Goal: Task Accomplishment & Management: Complete application form

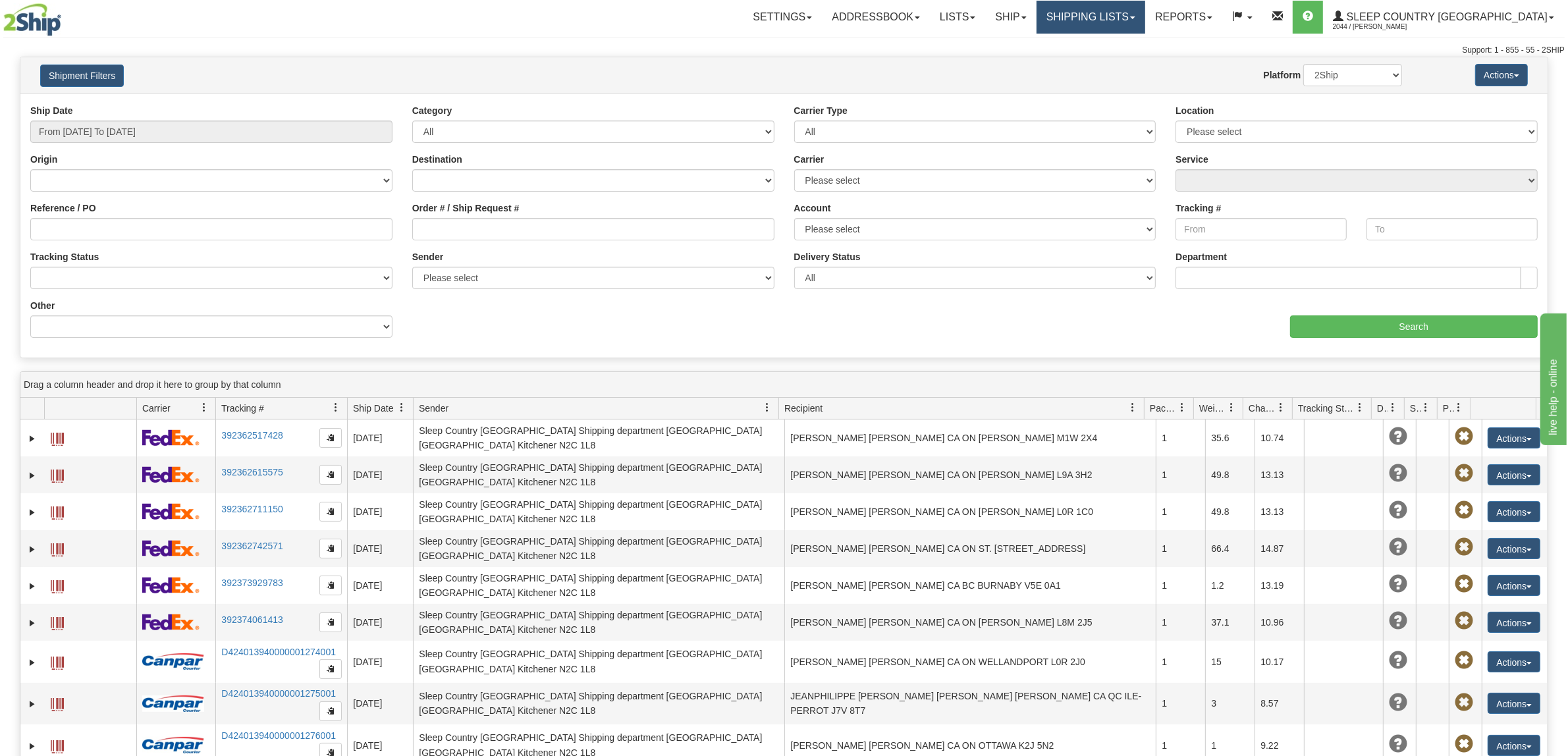
click at [1137, 28] on link "Shipping lists" at bounding box center [1090, 18] width 108 height 33
click at [1131, 64] on span "Search Shipment History" at bounding box center [1080, 63] width 102 height 10
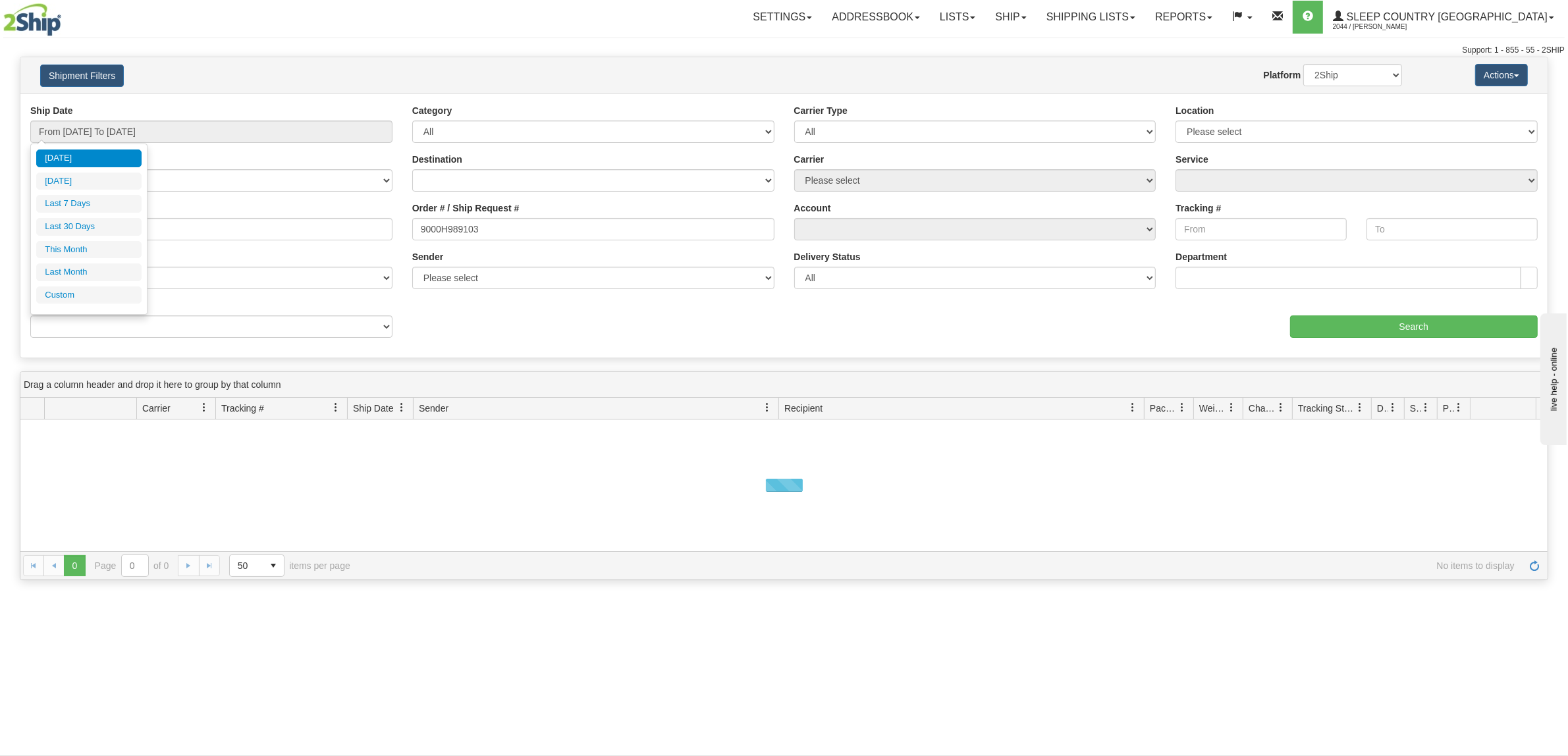
click at [144, 228] on div "Today Yesterday Last 7 Days Last 30 Days This Month Last Month Custom Apply Can…" at bounding box center [89, 229] width 118 height 171
click at [99, 232] on li "Last 30 Days" at bounding box center [89, 226] width 106 height 18
type input "From 07/23/2025 To 08/21/2025"
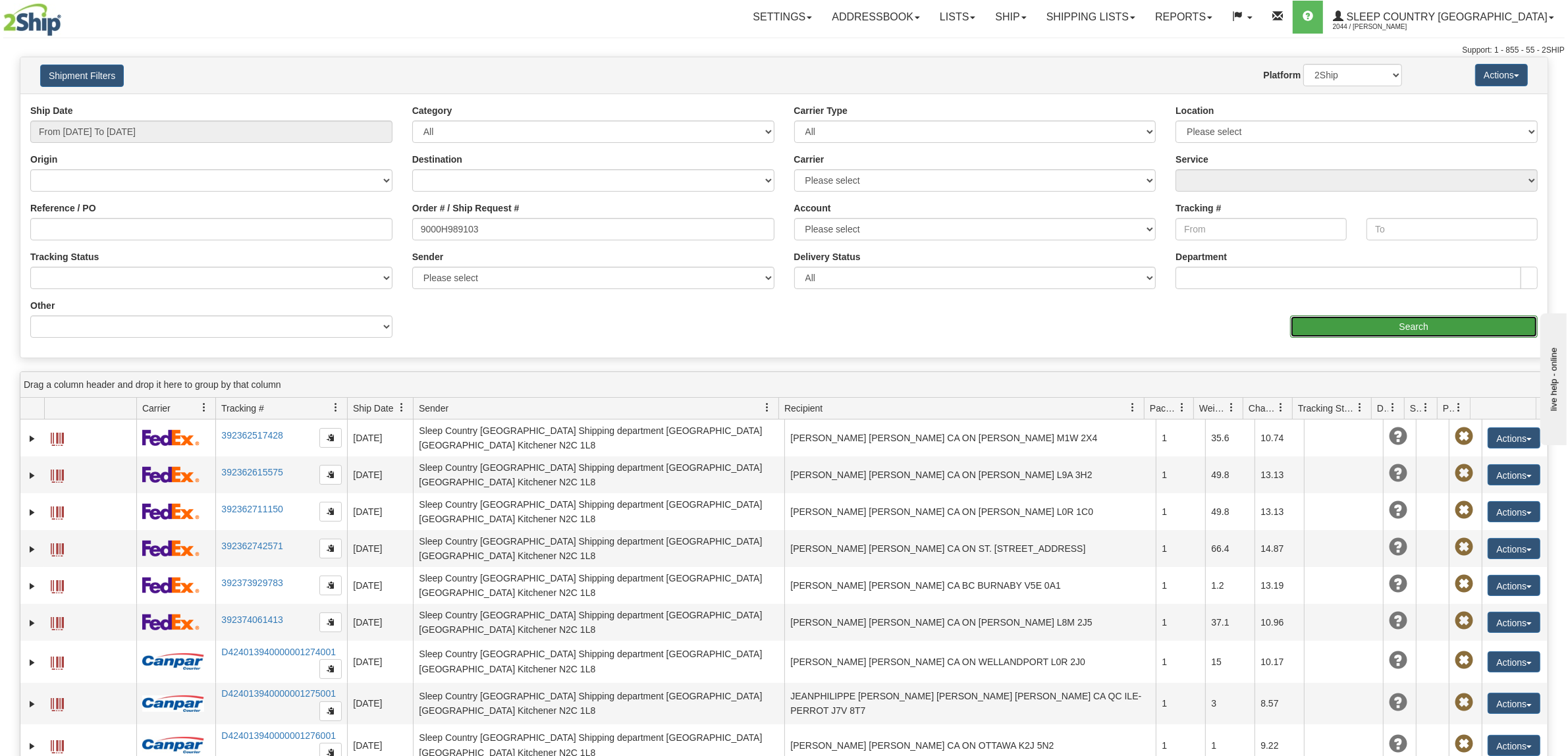
click at [1370, 329] on input "Search" at bounding box center [1414, 327] width 248 height 22
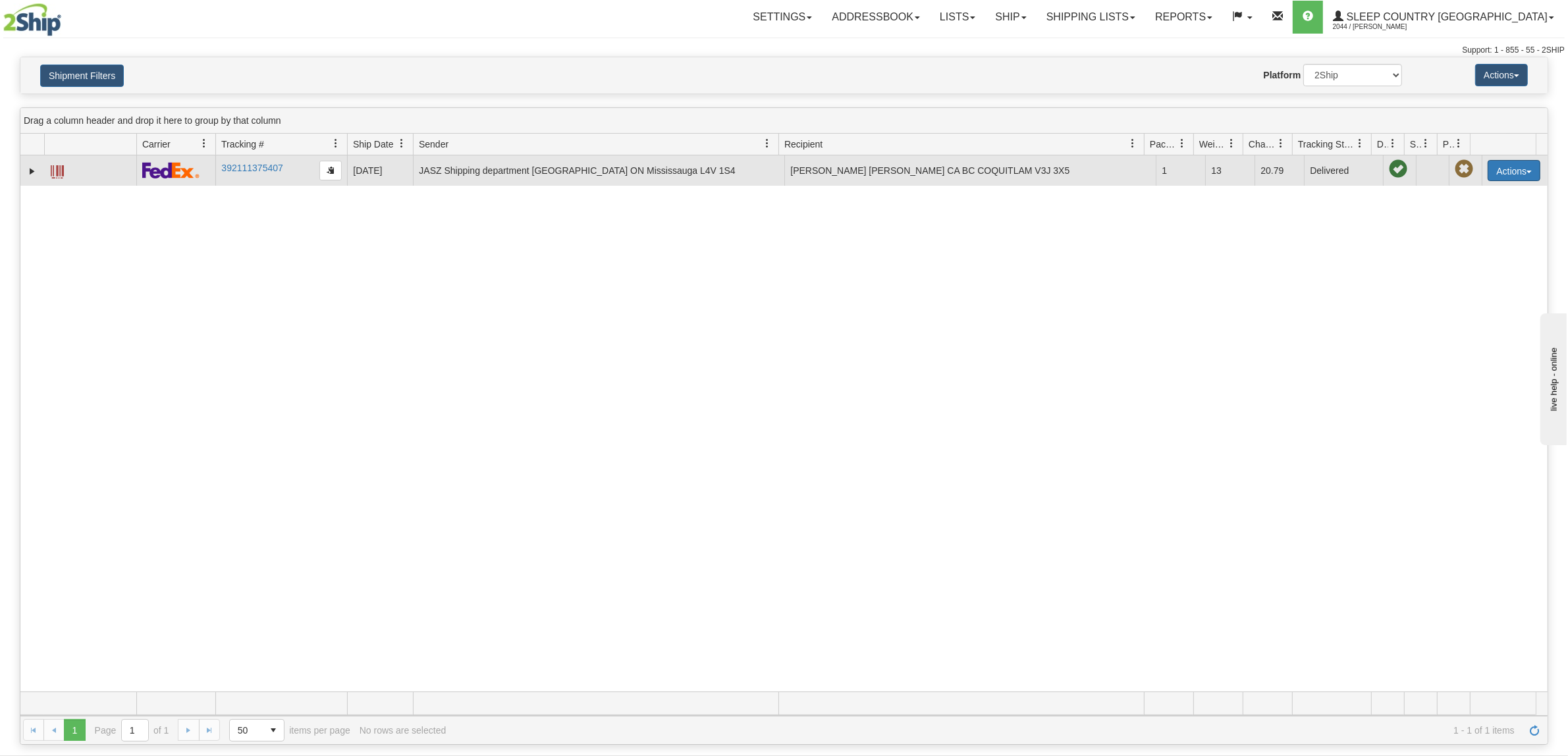
click at [1518, 179] on button "Actions" at bounding box center [1513, 170] width 53 height 21
click at [1454, 215] on link "Return" at bounding box center [1486, 212] width 106 height 17
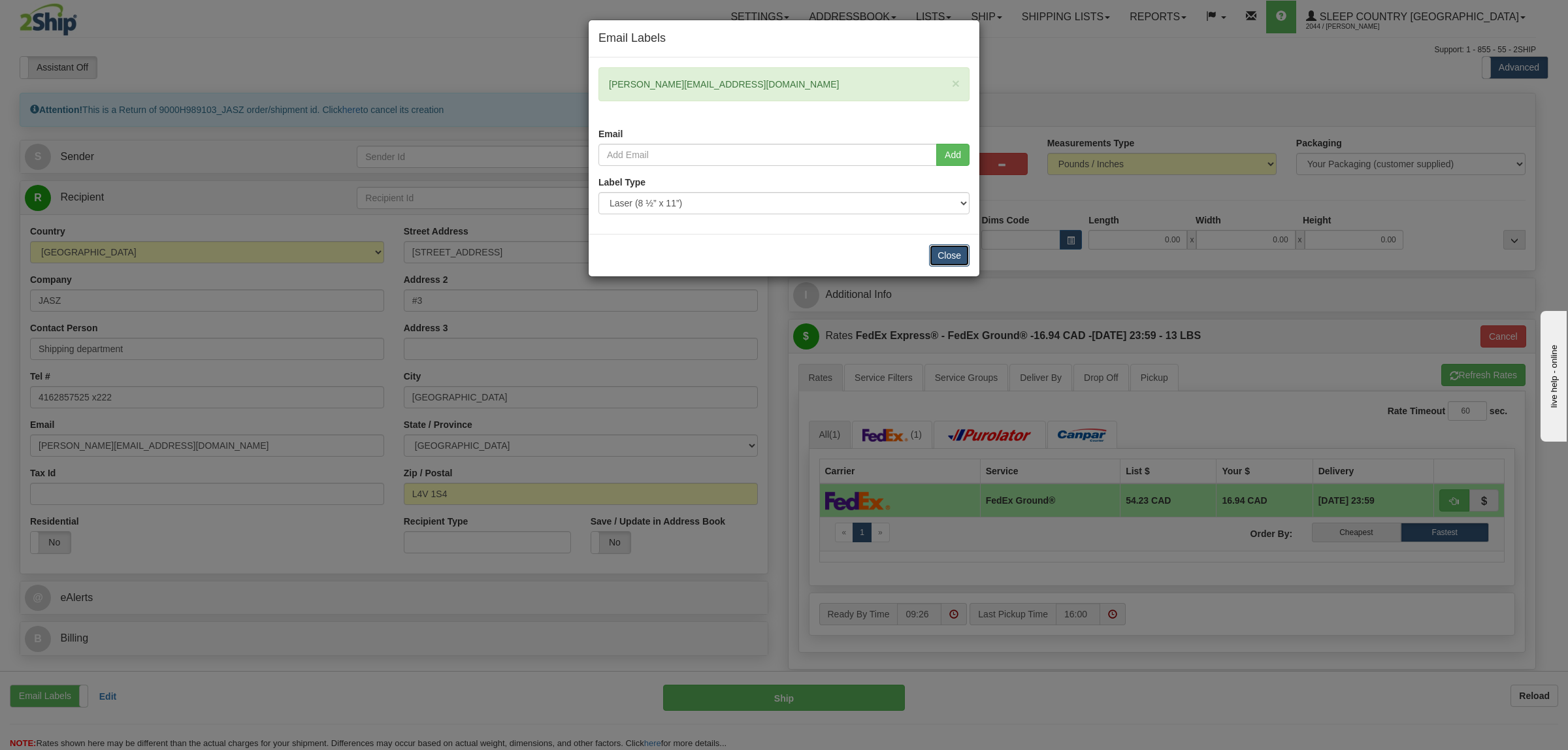
drag, startPoint x: 950, startPoint y: 245, endPoint x: 892, endPoint y: 245, distance: 58.0
click at [950, 246] on button "Close" at bounding box center [949, 256] width 40 height 22
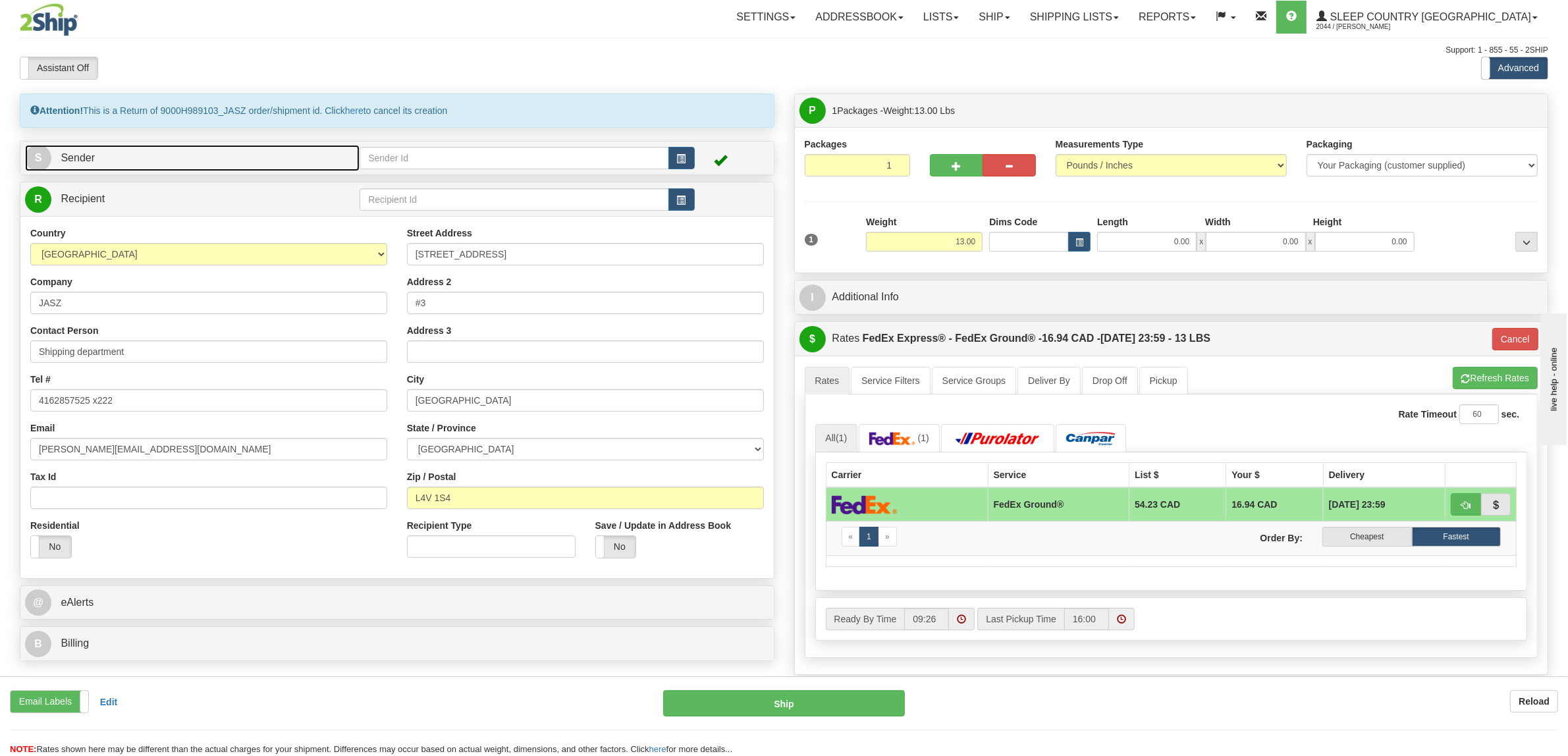
drag, startPoint x: 243, startPoint y: 159, endPoint x: 171, endPoint y: 155, distance: 72.1
click at [242, 159] on link "S Sender" at bounding box center [192, 158] width 334 height 27
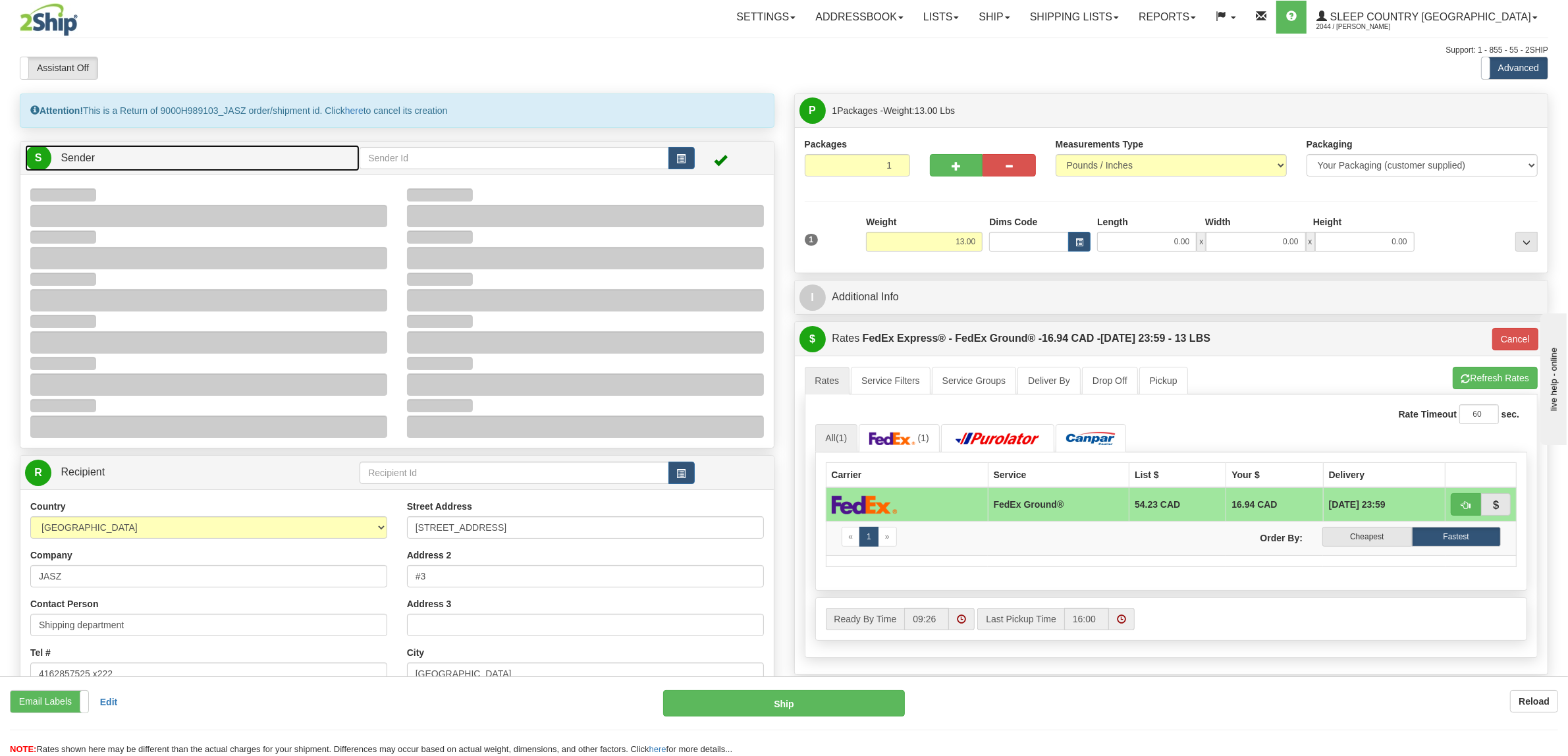
type input "13:53"
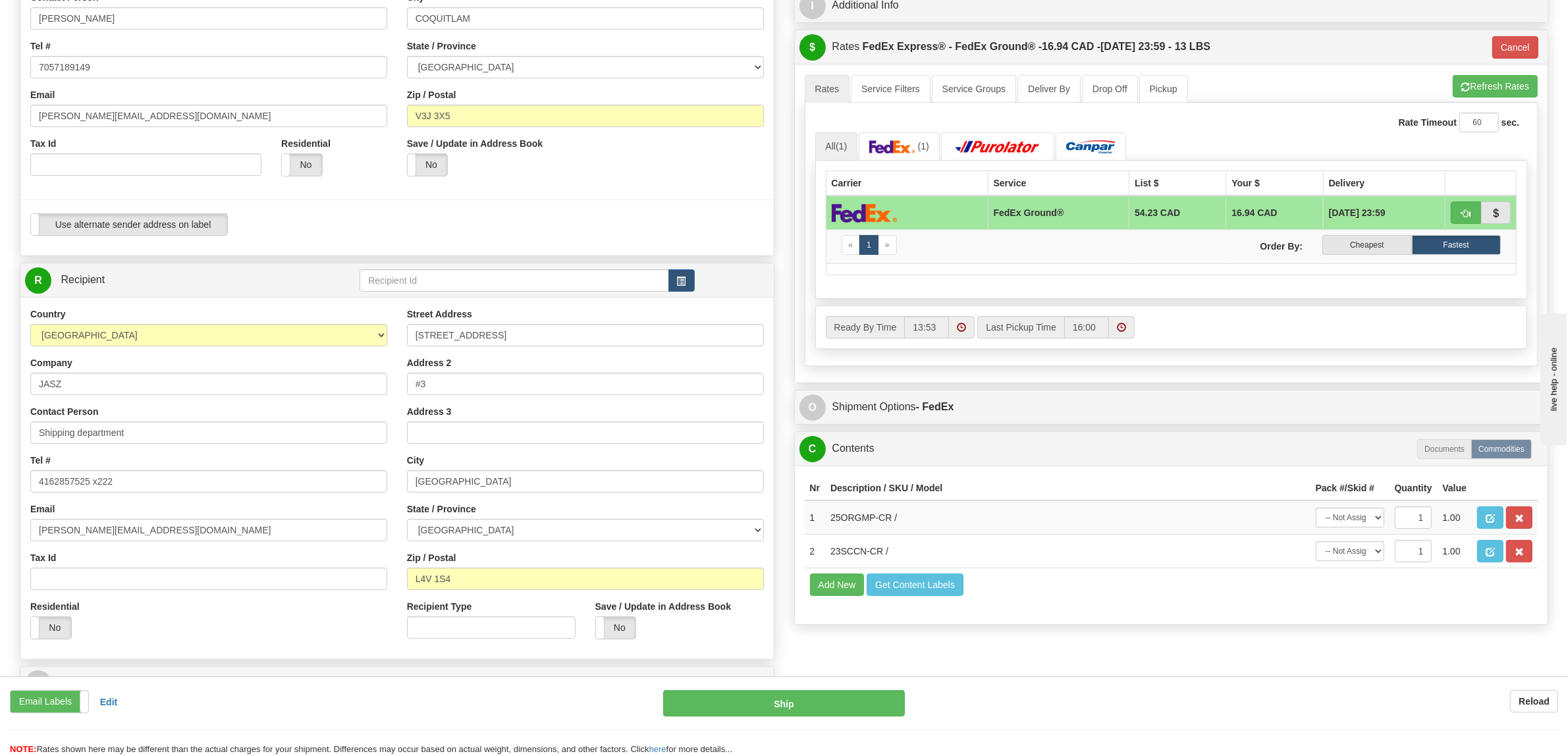
scroll to position [329, 0]
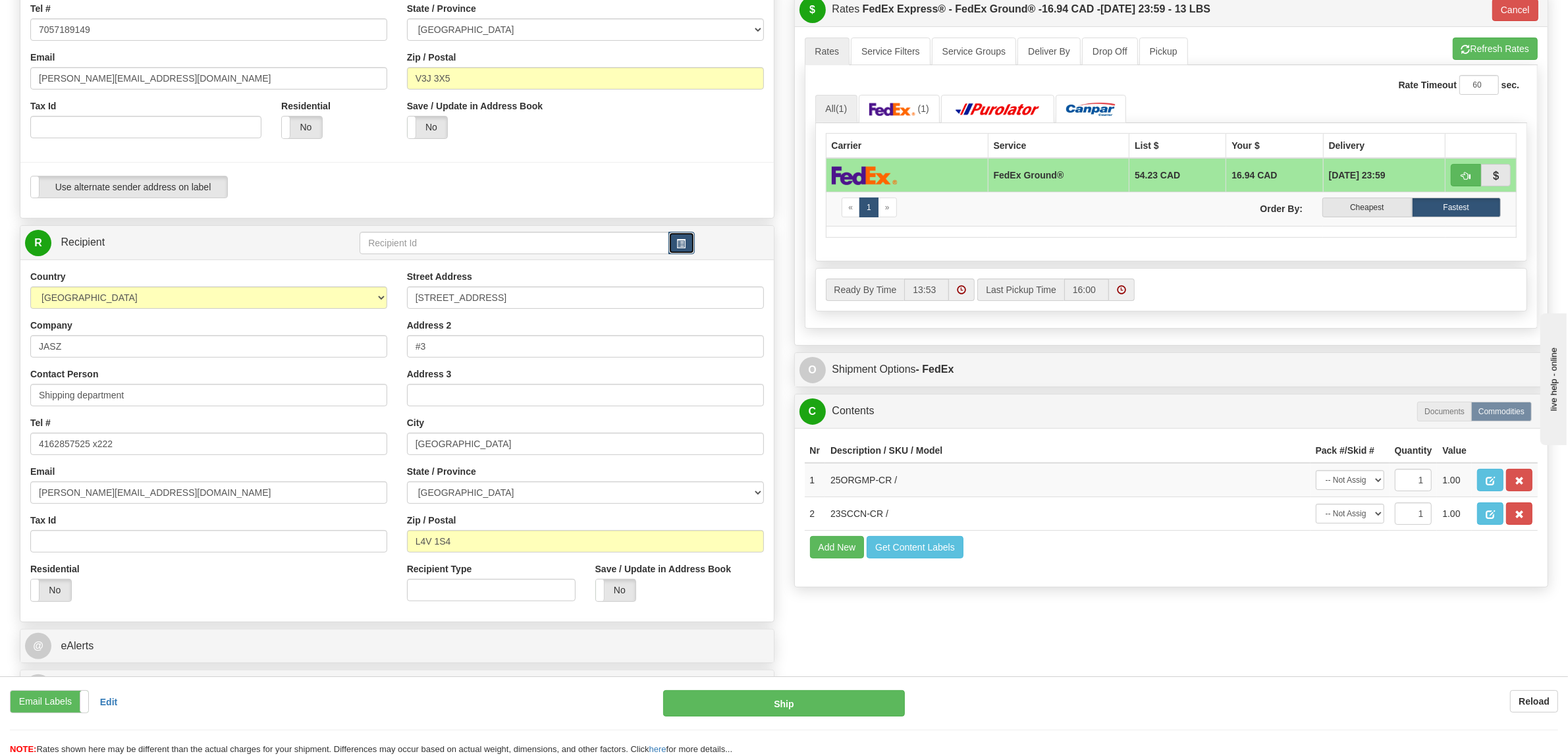
click at [673, 236] on button "button" at bounding box center [682, 243] width 26 height 22
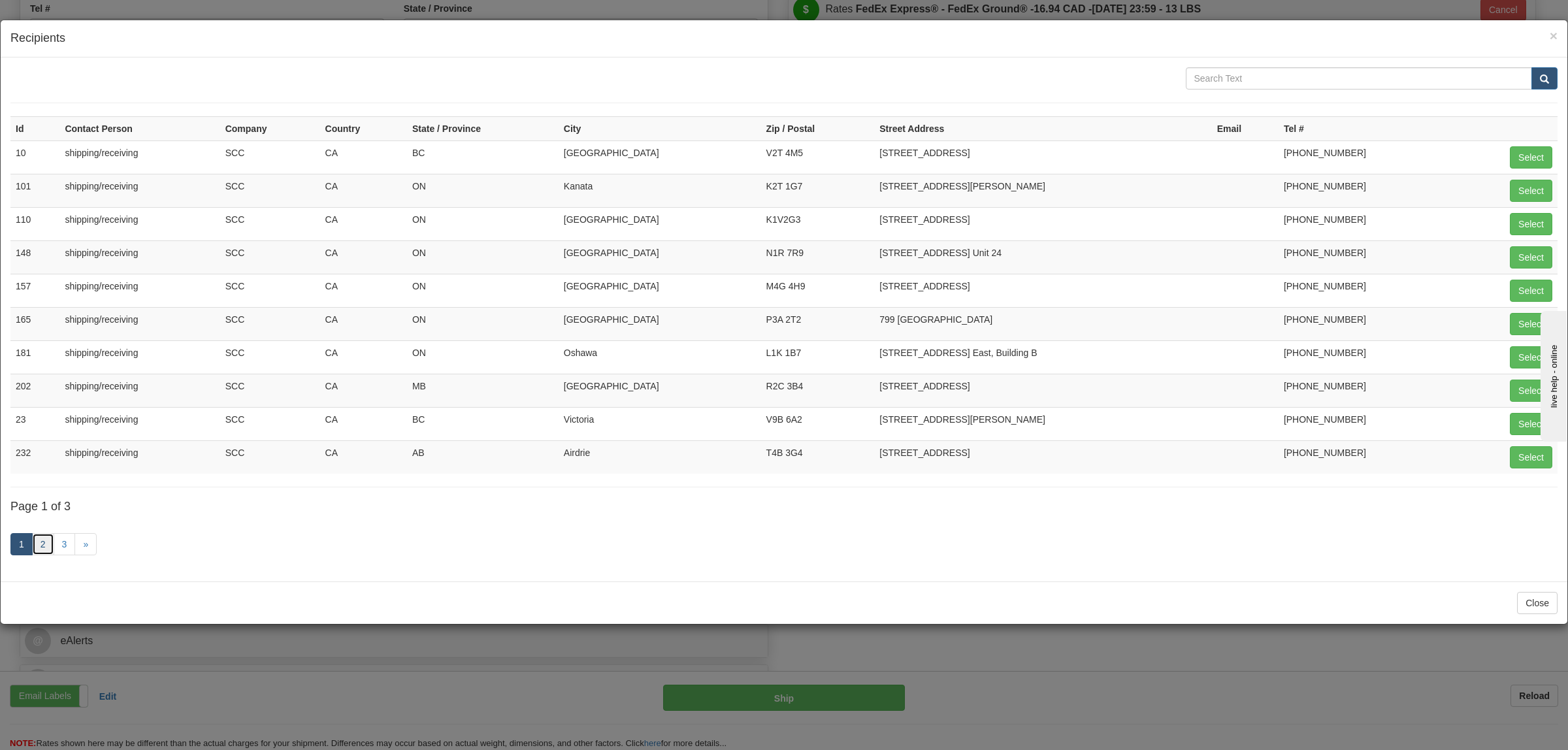
click at [48, 552] on link "2" at bounding box center [43, 544] width 22 height 22
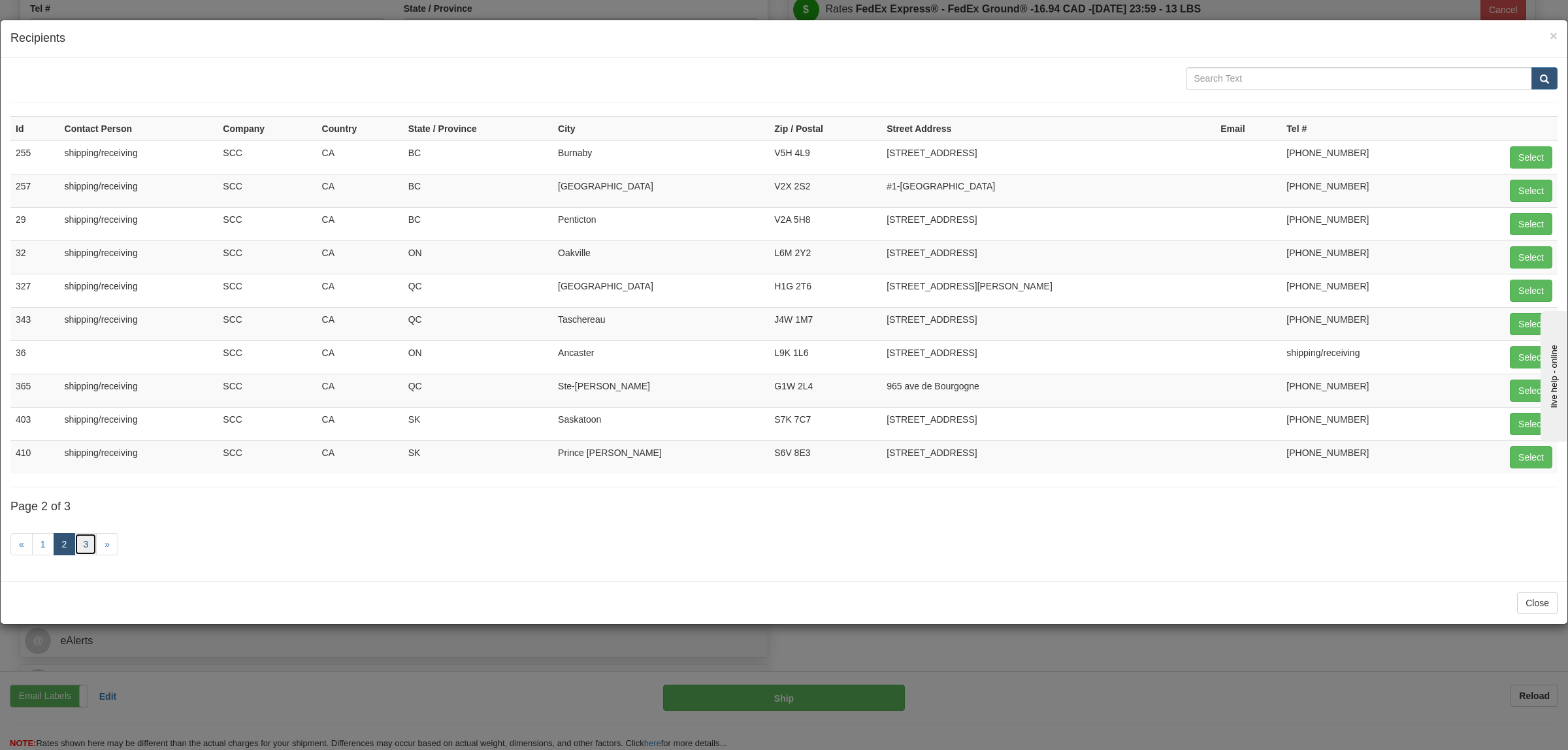
click at [93, 549] on link "3" at bounding box center [85, 544] width 22 height 22
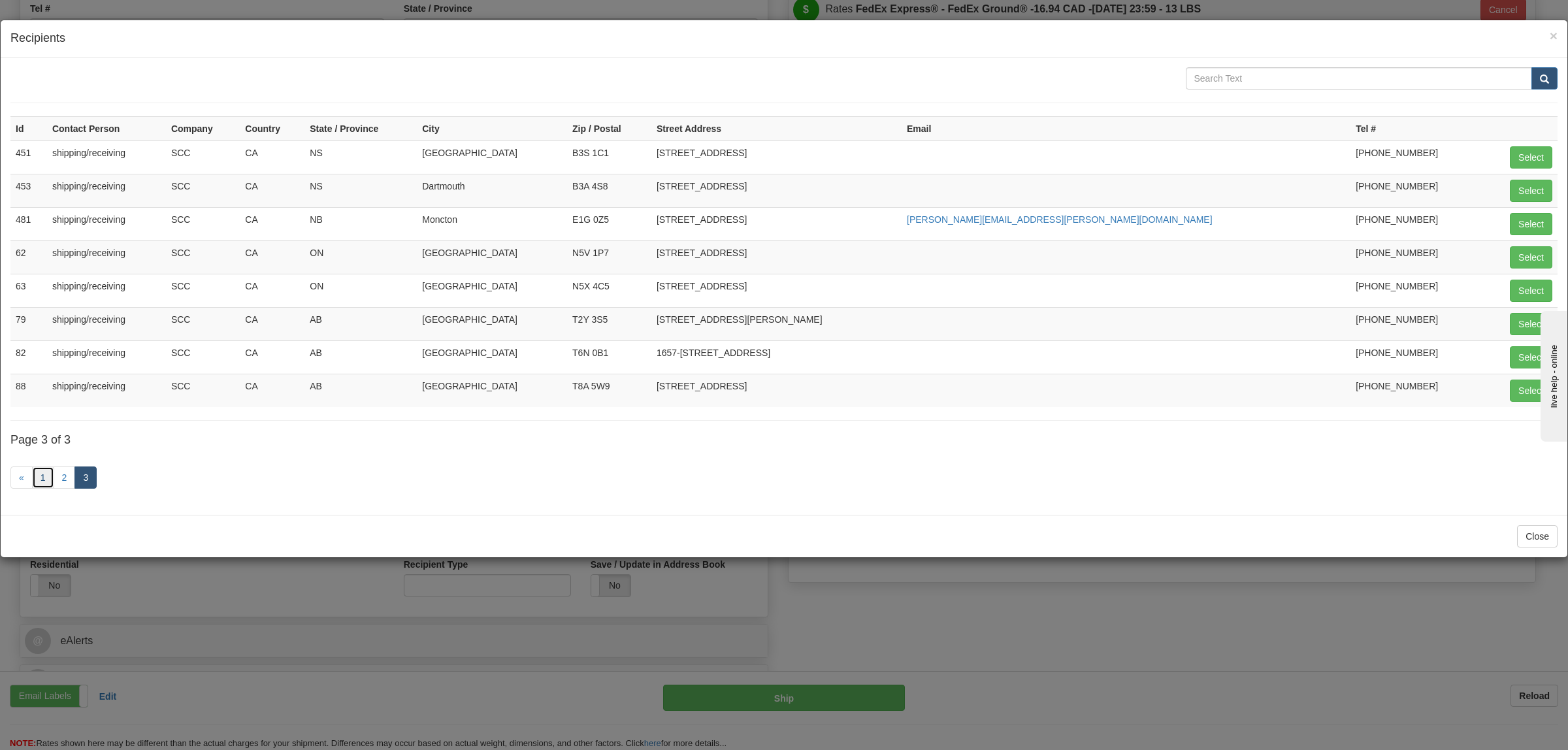
click at [43, 488] on link "1" at bounding box center [43, 478] width 22 height 22
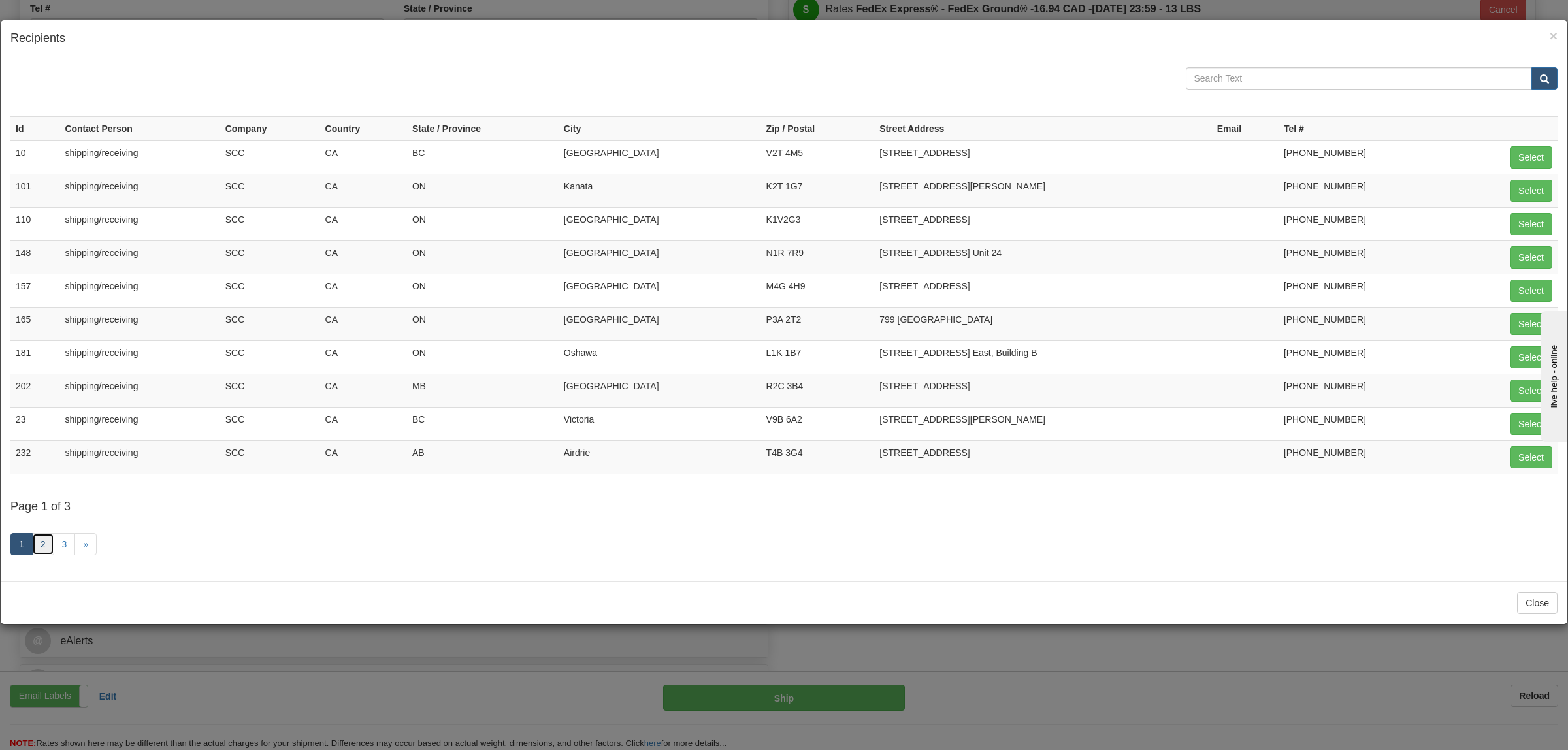
click at [51, 546] on link "2" at bounding box center [43, 544] width 22 height 22
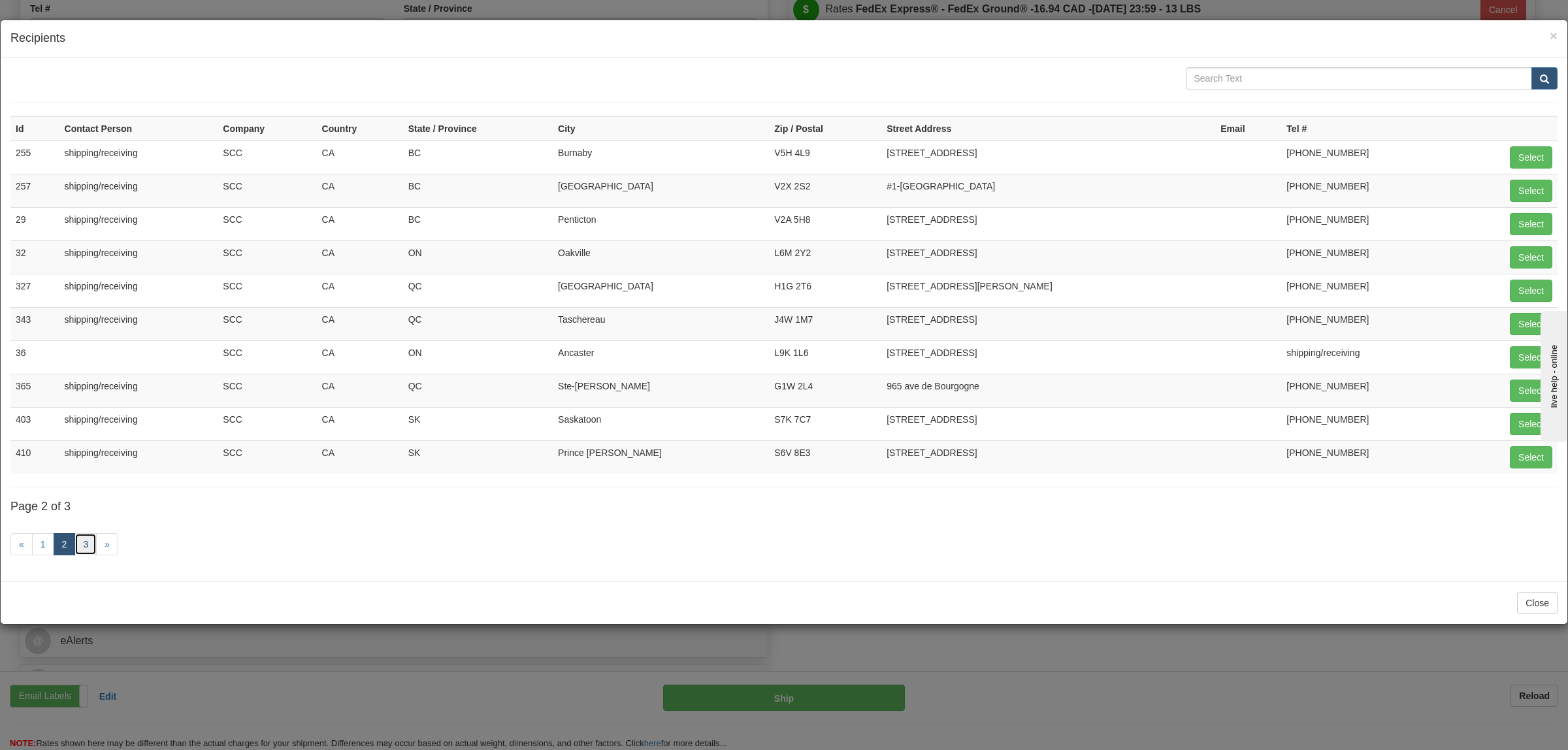
click at [85, 550] on link "3" at bounding box center [85, 544] width 22 height 22
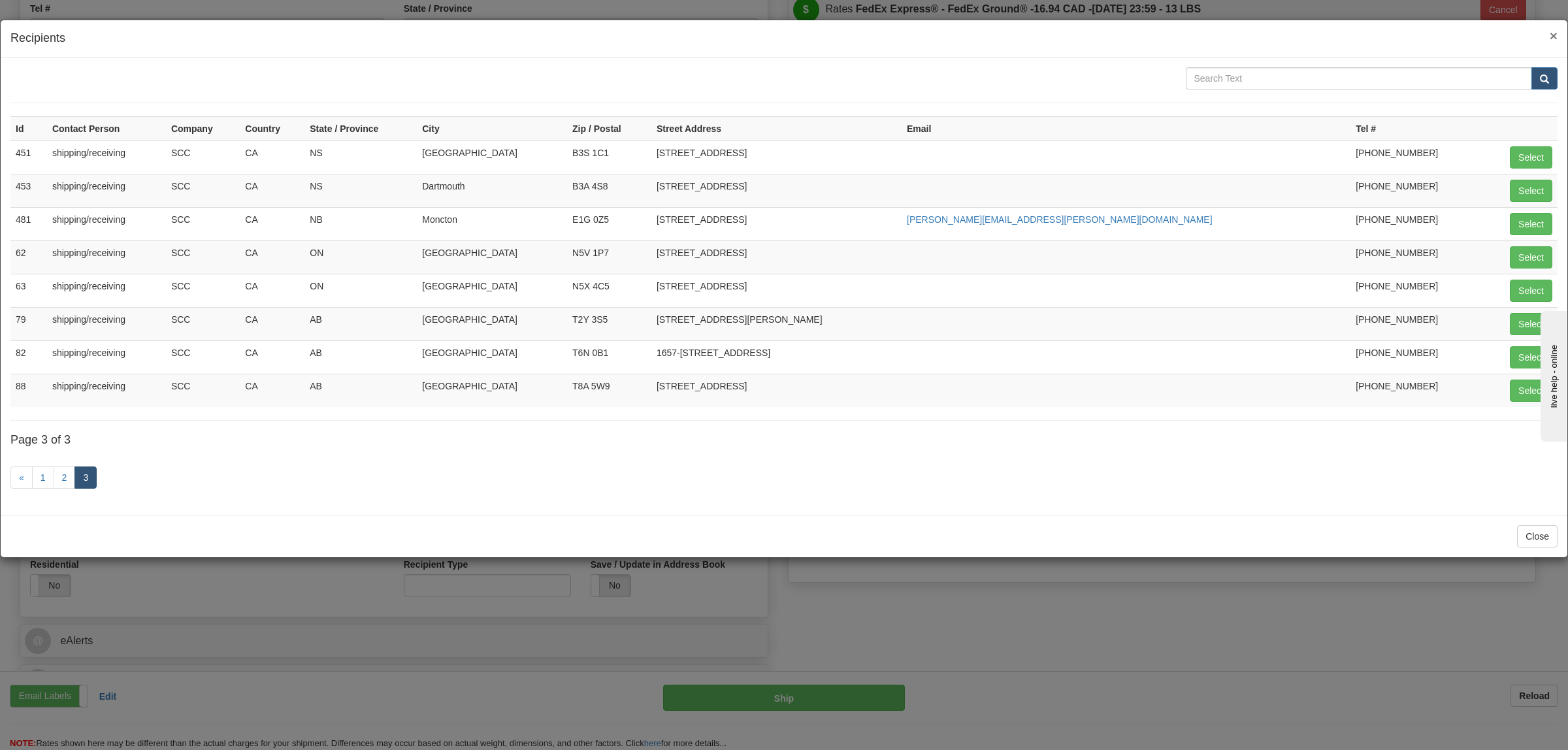
click at [1553, 30] on span "×" at bounding box center [1553, 36] width 8 height 15
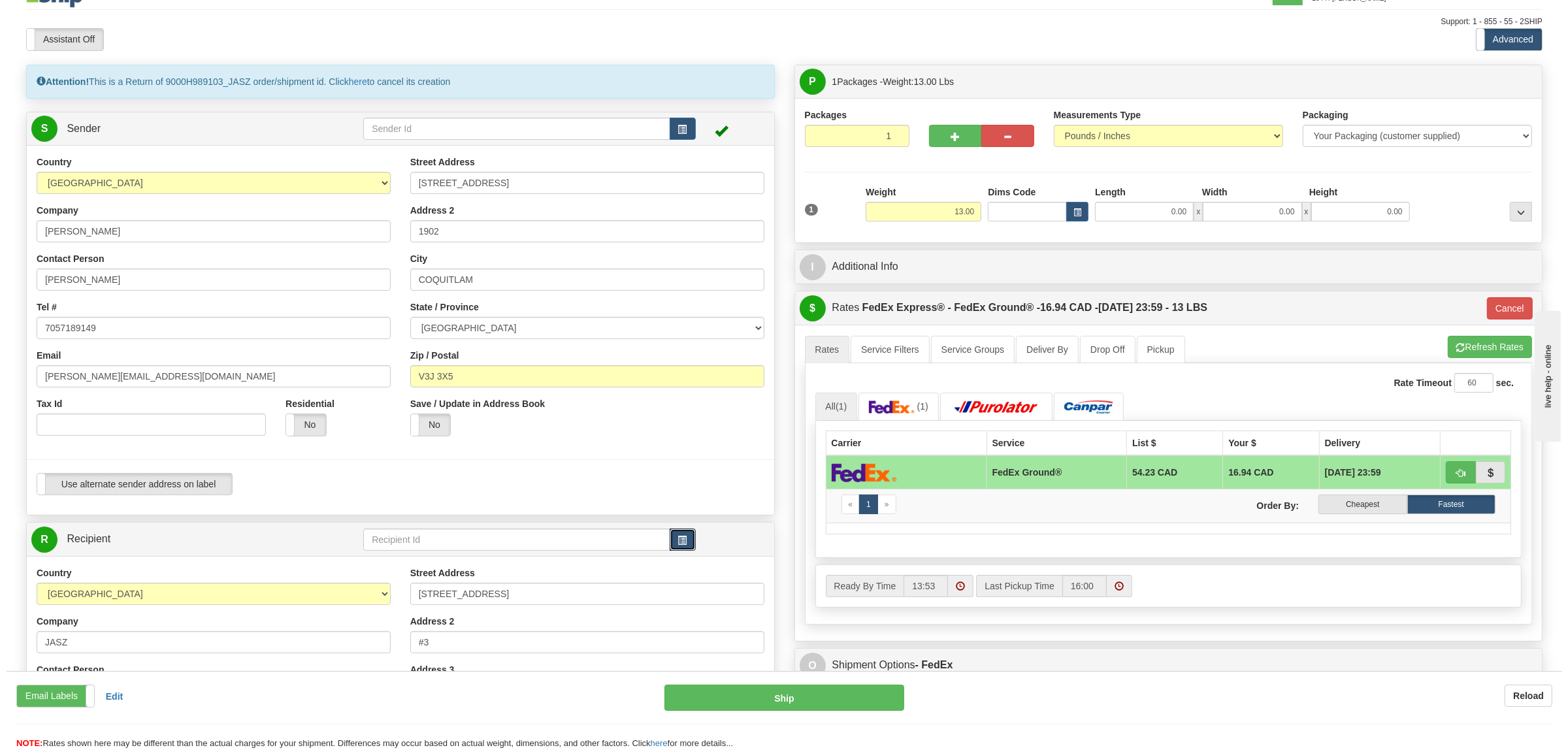
scroll to position [0, 0]
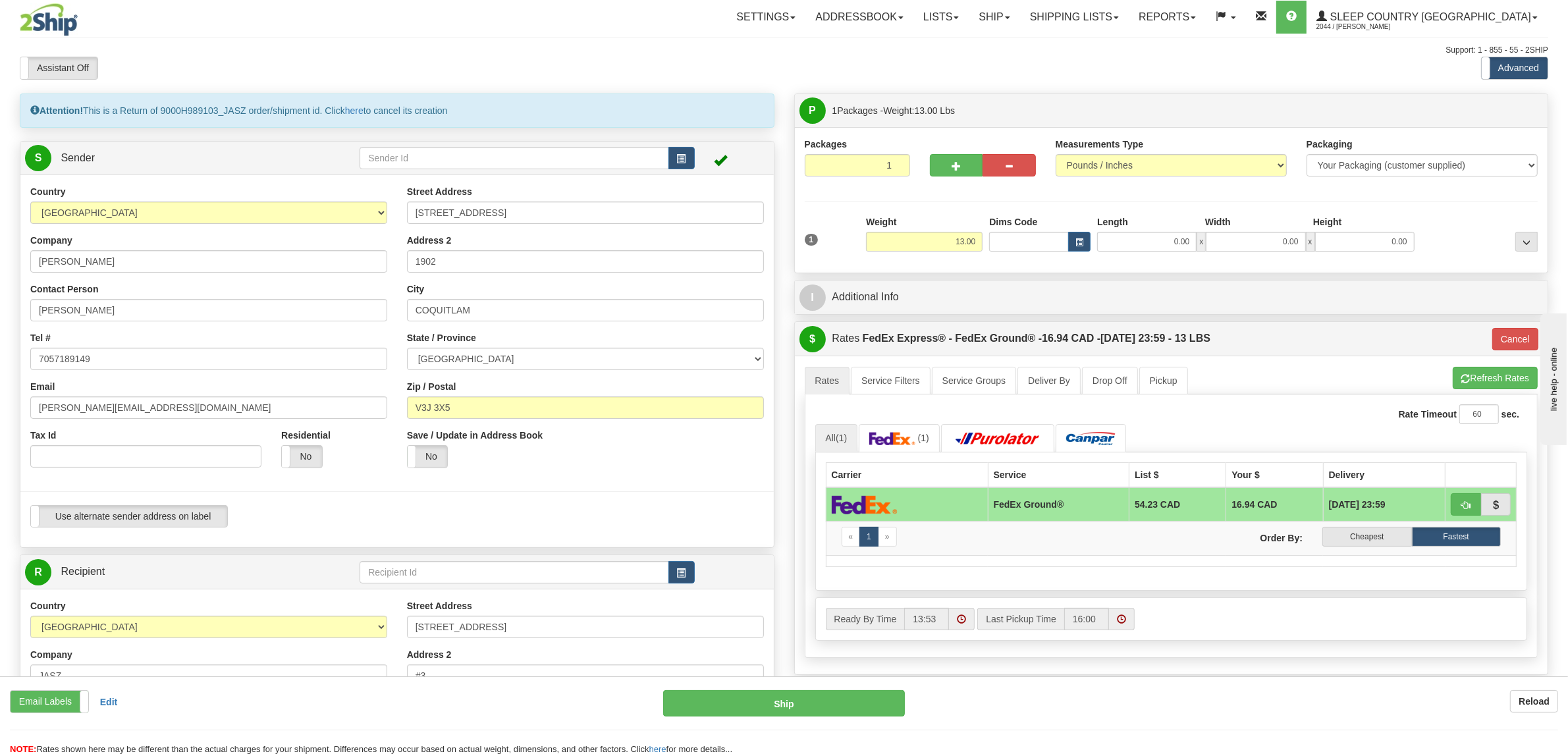
click at [445, 113] on div "Attention! This is a Return of 9000H989103_JASZ order/shipment id. Click here t…" at bounding box center [396, 110] width 755 height 34
click at [362, 113] on link "here" at bounding box center [355, 110] width 19 height 10
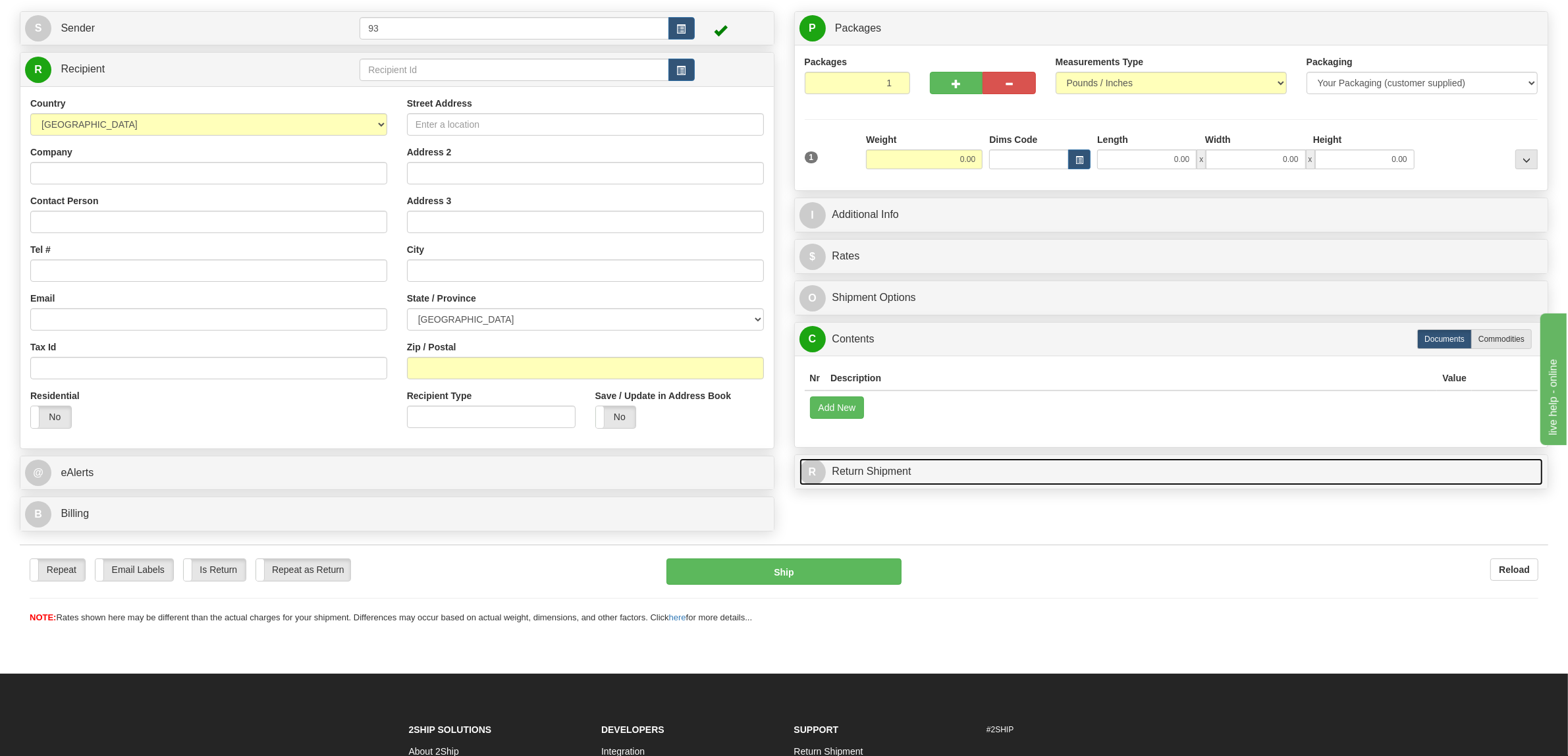
click at [872, 468] on link "R Return Shipment" at bounding box center [1171, 472] width 744 height 27
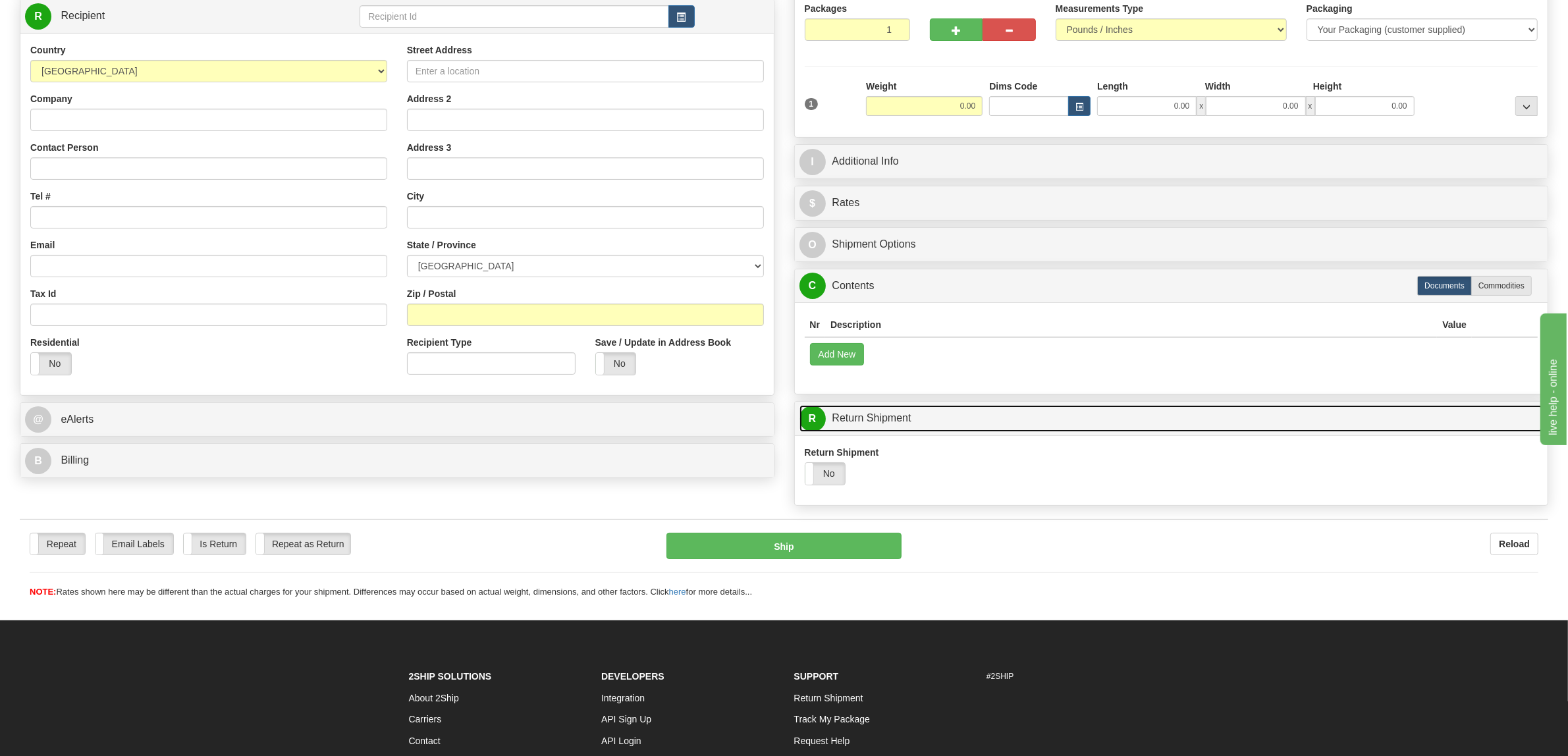
scroll to position [165, 0]
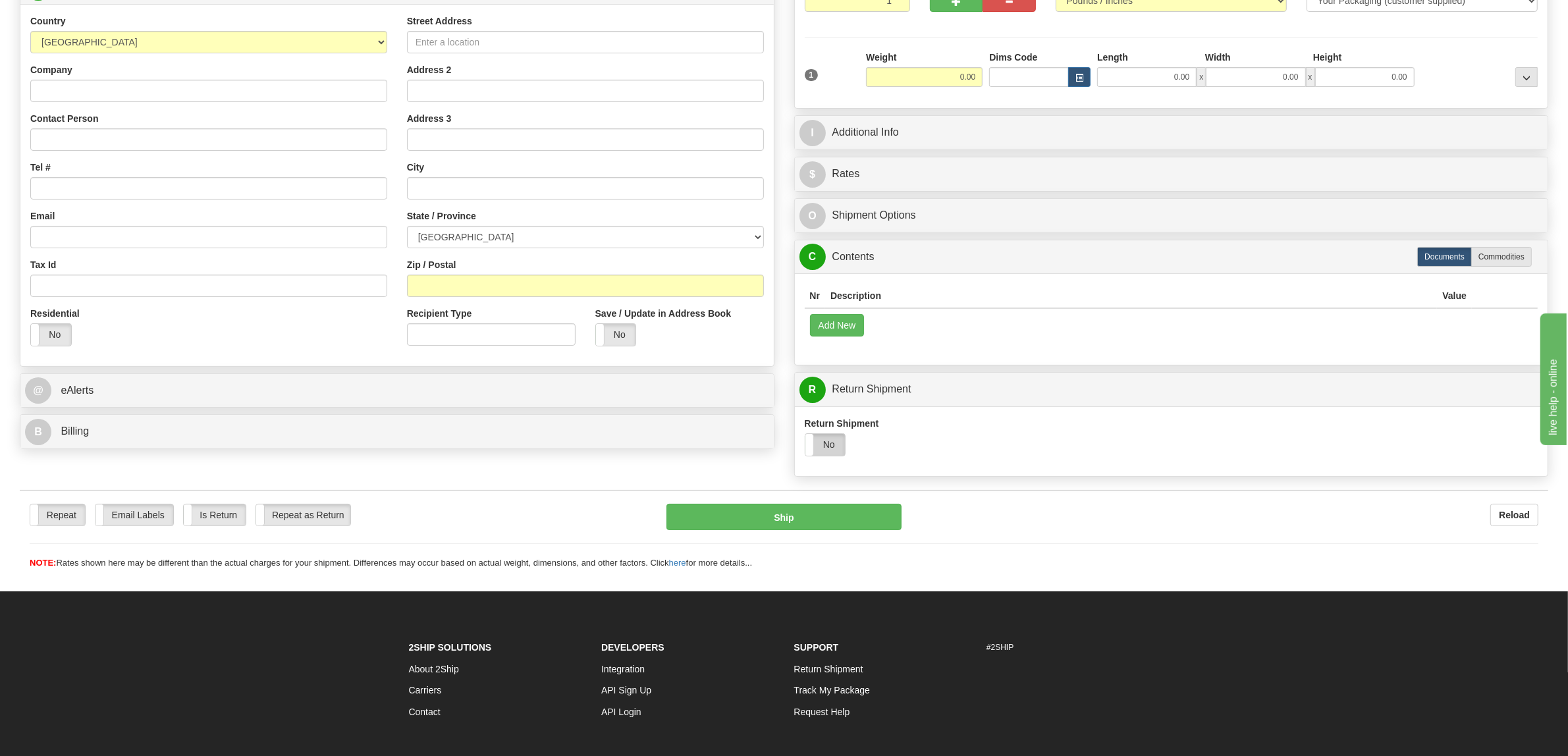
click at [838, 455] on label "No" at bounding box center [824, 445] width 40 height 21
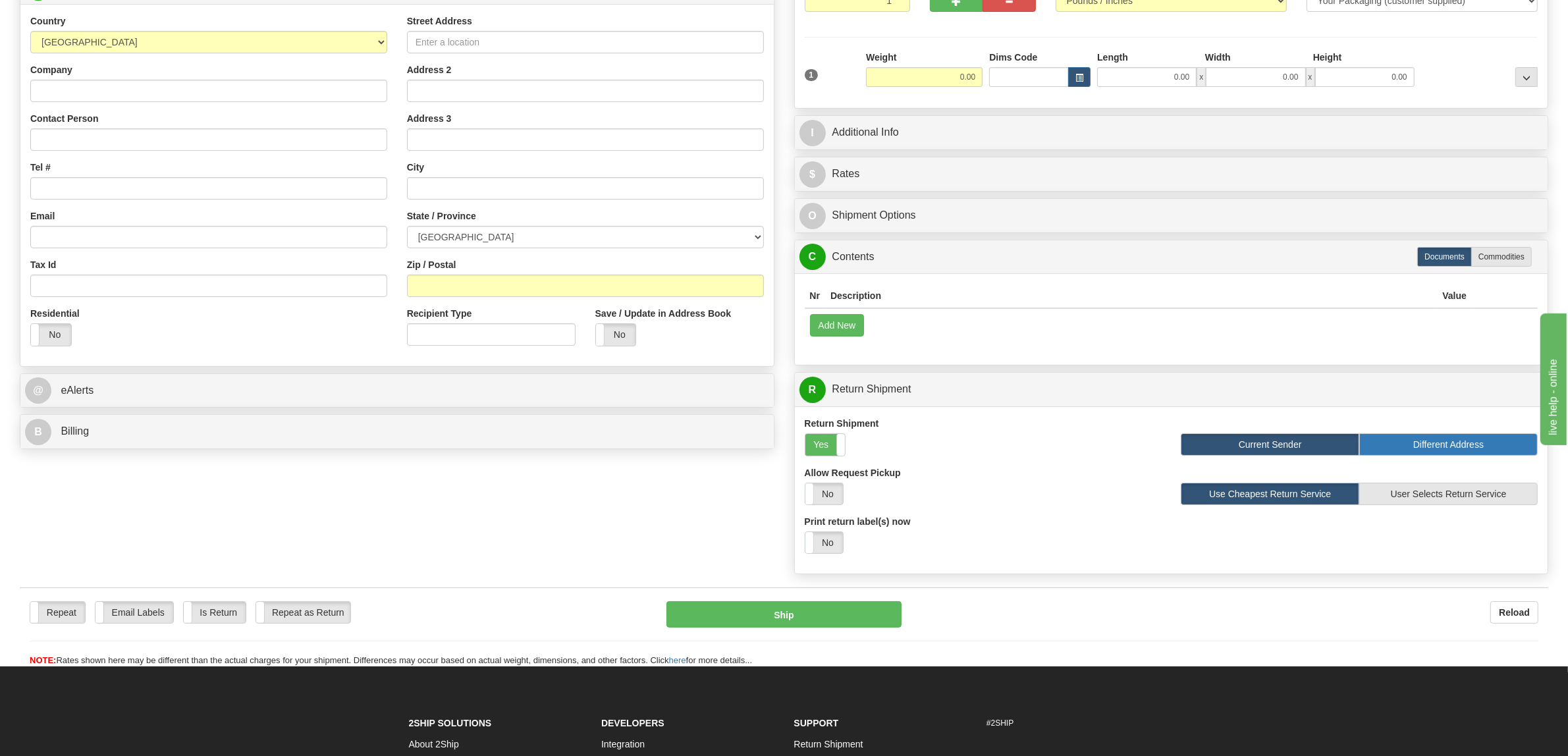
click at [1486, 438] on label "Different Address" at bounding box center [1448, 445] width 179 height 22
radio input "true"
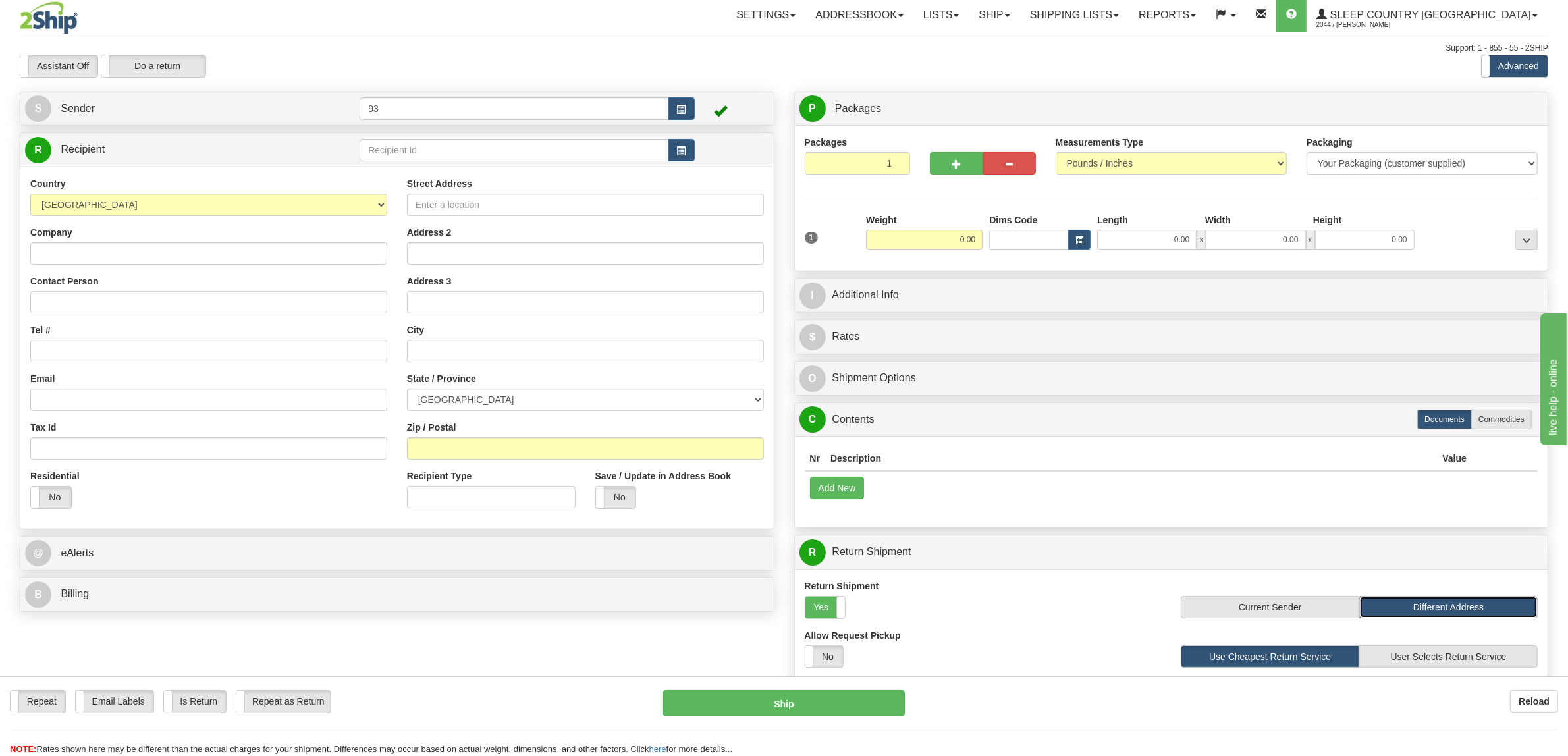
scroll to position [0, 0]
